Goal: Task Accomplishment & Management: Manage account settings

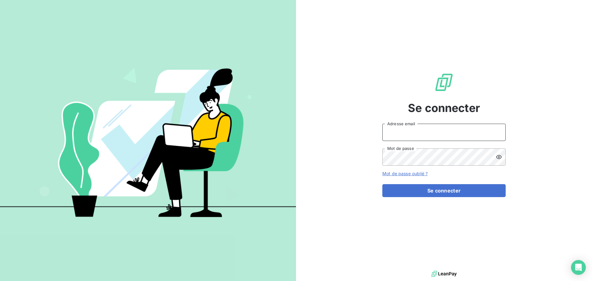
click at [420, 130] on input "Adresse email" at bounding box center [443, 132] width 123 height 17
type input "[PERSON_NAME][EMAIL_ADDRESS][DOMAIN_NAME]"
click at [382, 184] on button "Se connecter" at bounding box center [443, 190] width 123 height 13
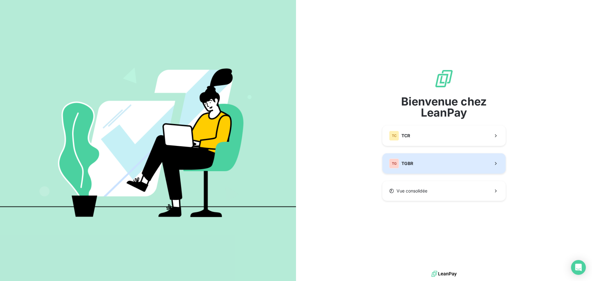
click at [474, 168] on button "TG TGBR" at bounding box center [443, 163] width 123 height 20
